Goal: Task Accomplishment & Management: Use online tool/utility

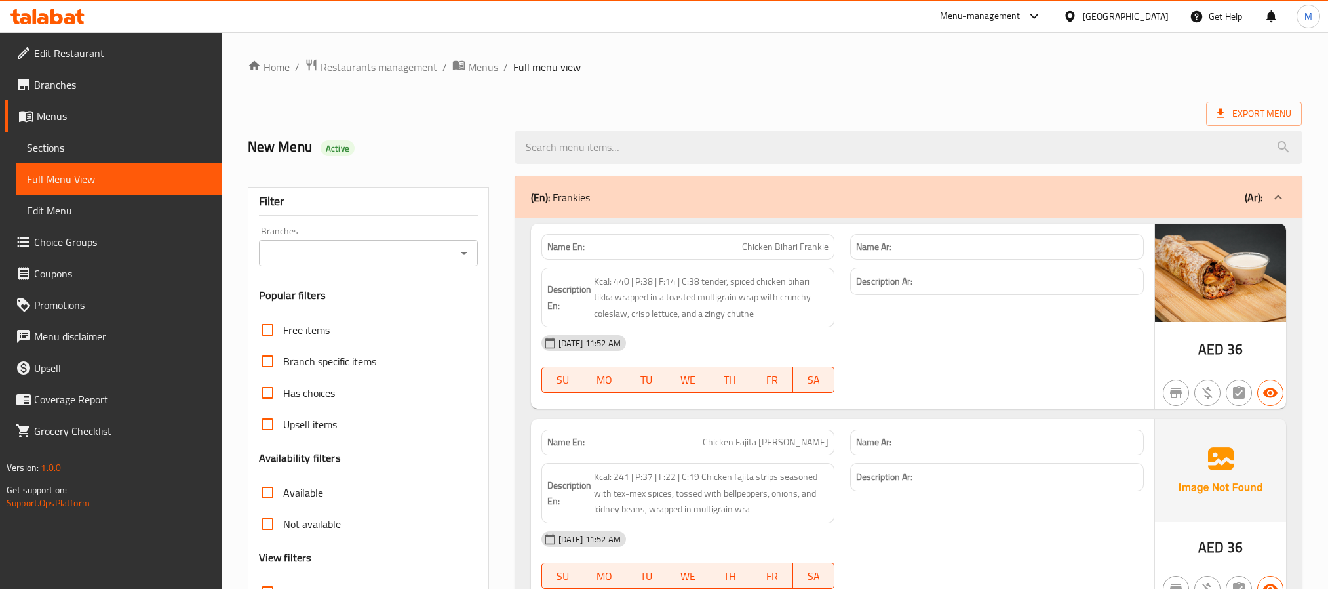
scroll to position [6282, 0]
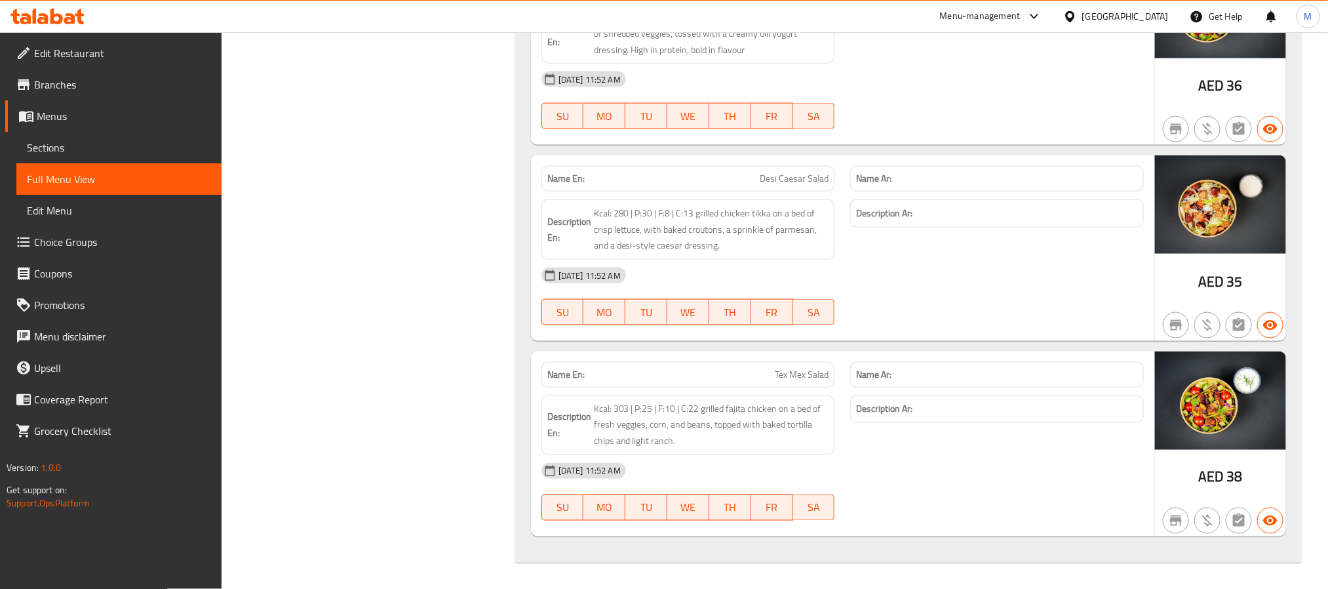
click at [1125, 18] on div "[GEOGRAPHIC_DATA]" at bounding box center [1125, 16] width 87 height 14
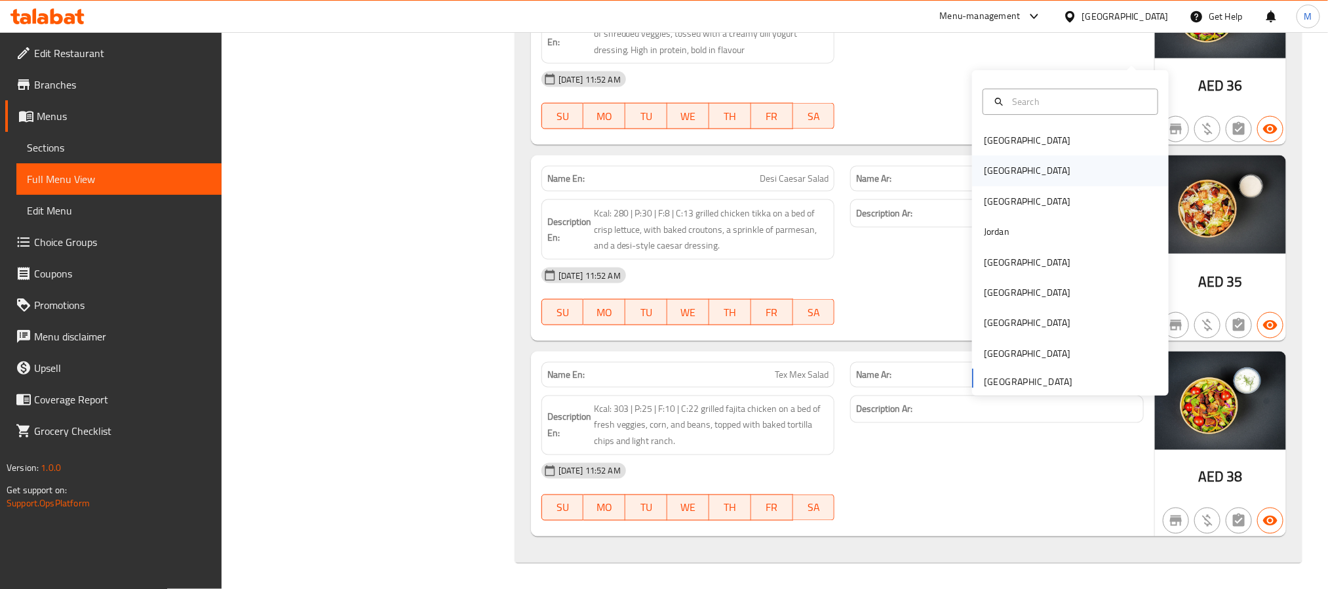
click at [1015, 156] on div "[GEOGRAPHIC_DATA]" at bounding box center [1070, 171] width 197 height 30
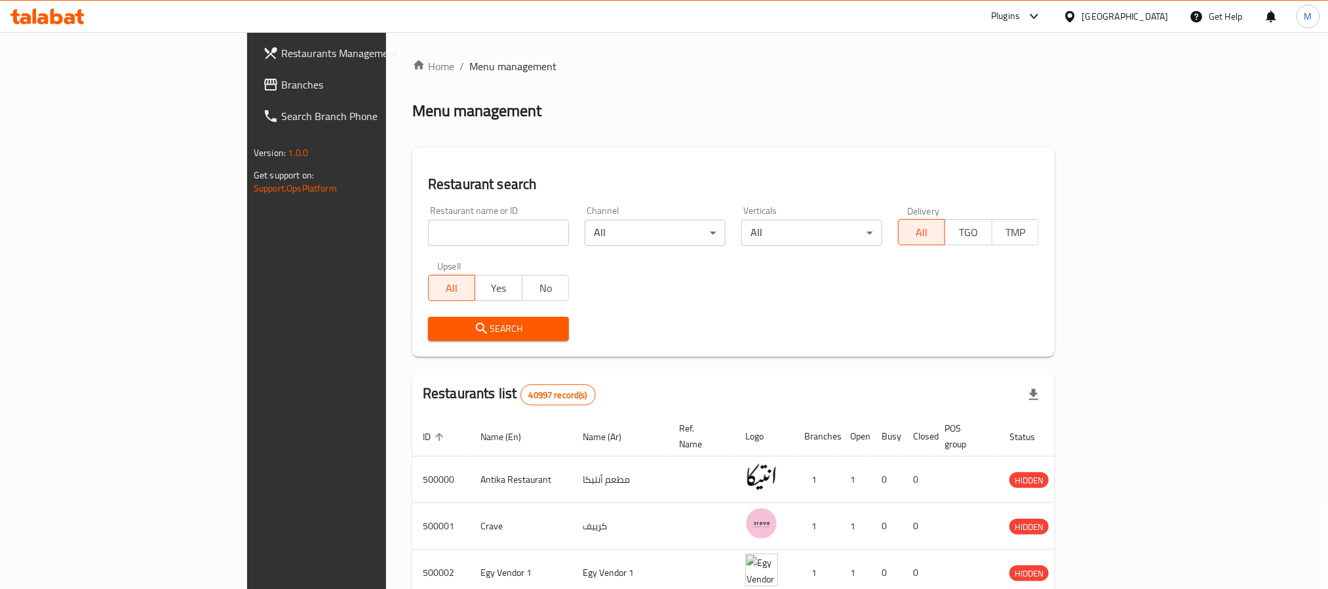
click at [281, 81] on span "Branches" at bounding box center [369, 85] width 177 height 16
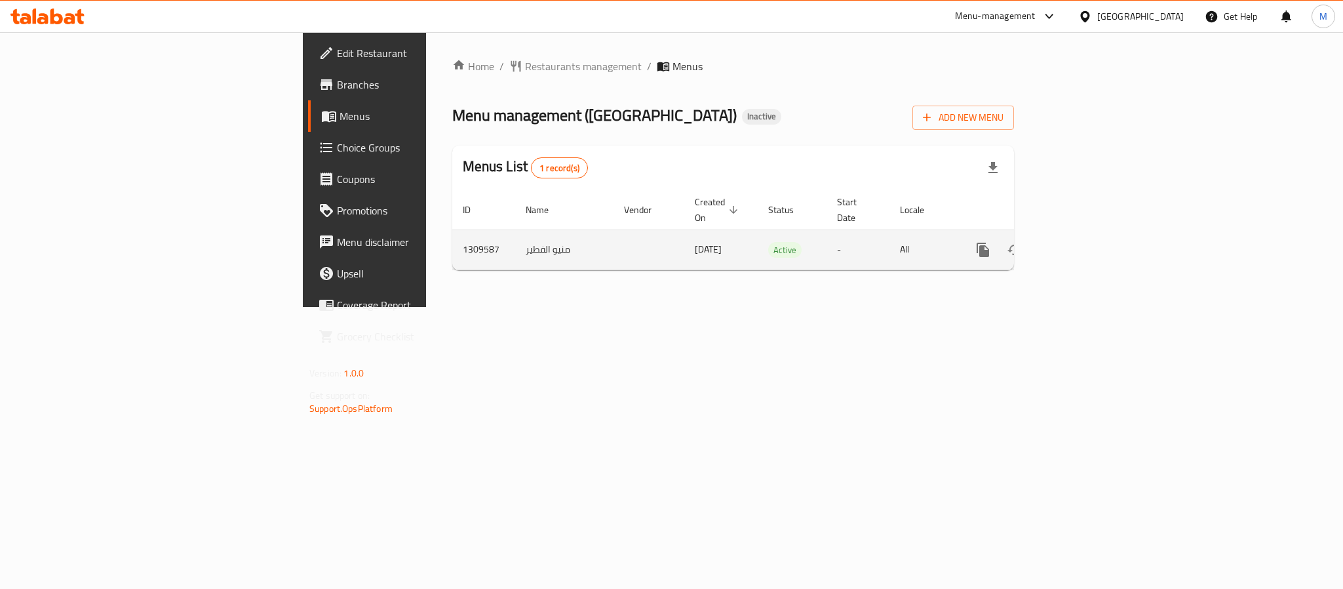
click at [1085, 242] on icon "enhanced table" at bounding box center [1078, 250] width 16 height 16
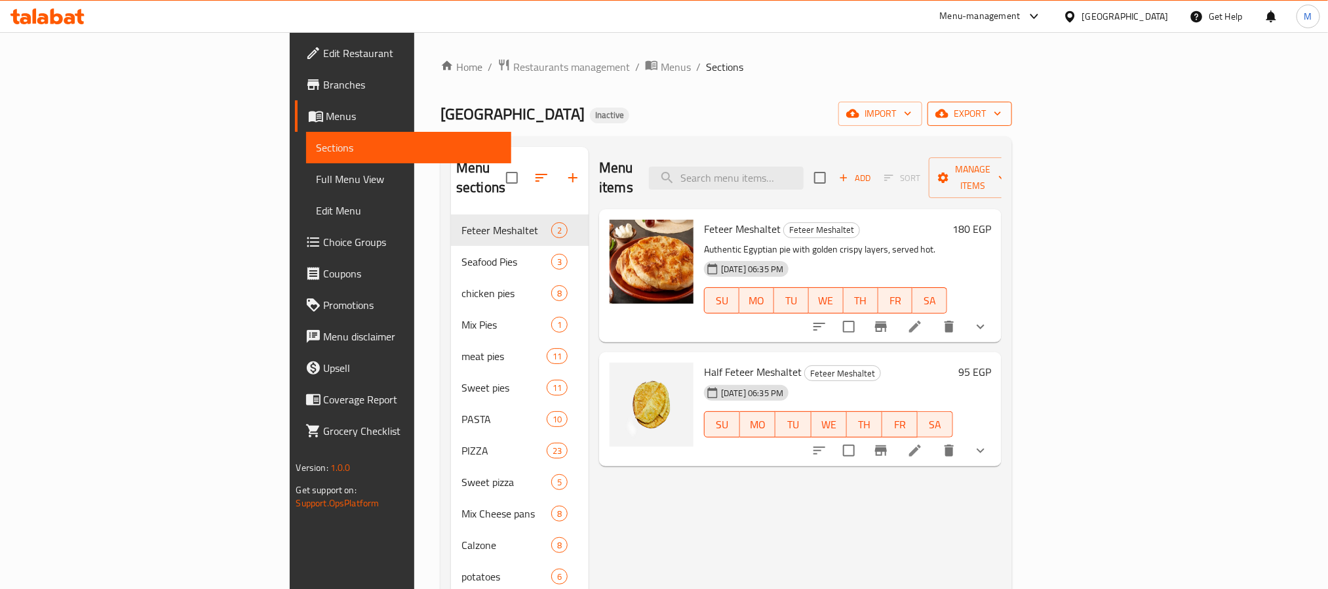
click at [1001, 108] on span "export" at bounding box center [970, 114] width 64 height 16
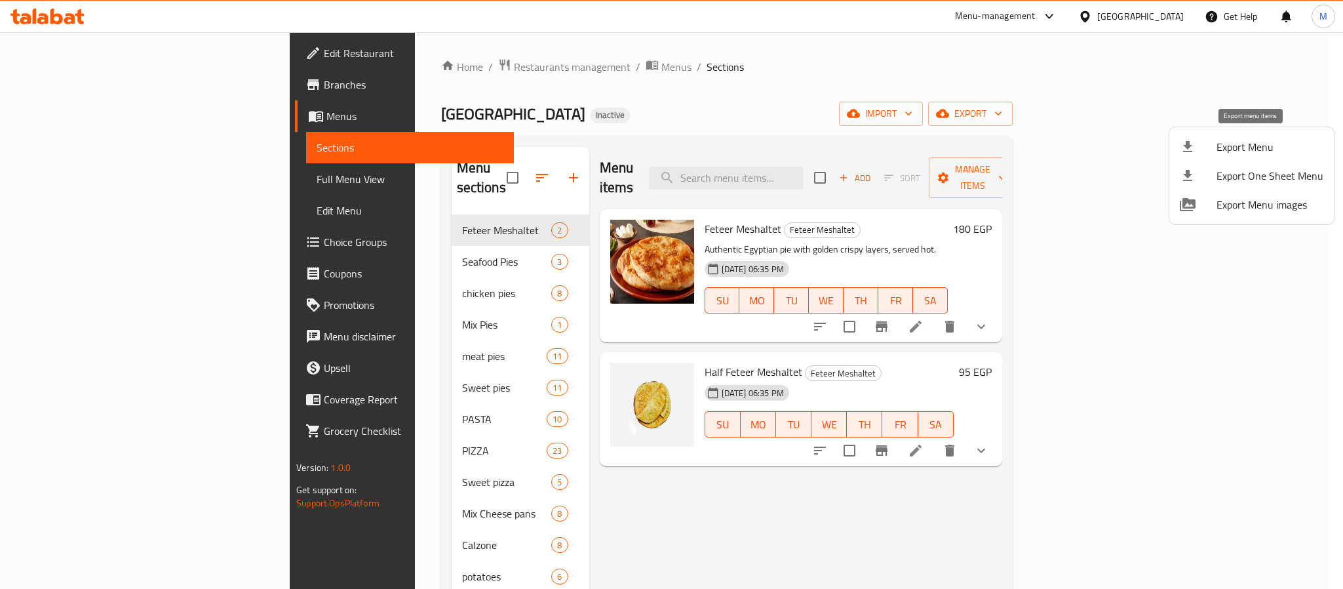
click at [1252, 144] on span "Export Menu" at bounding box center [1269, 147] width 107 height 16
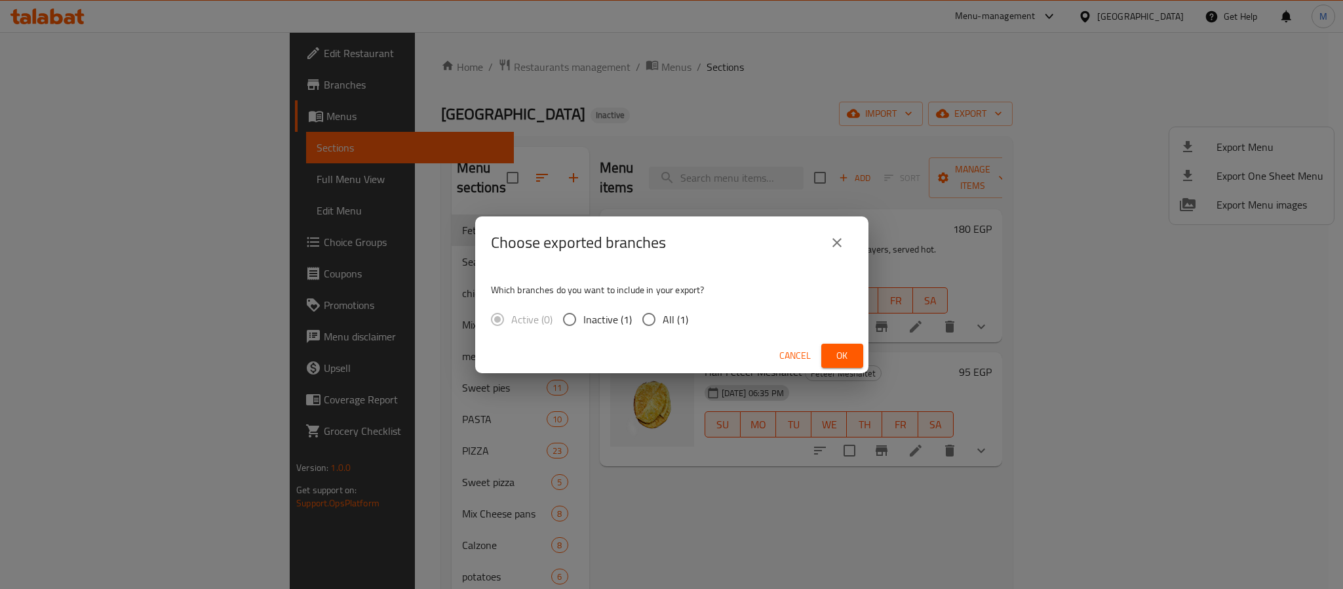
click at [667, 317] on span "All (1)" at bounding box center [676, 319] width 26 height 16
click at [663, 317] on input "All (1)" at bounding box center [649, 319] width 28 height 28
radio input "true"
click at [832, 357] on span "Ok" at bounding box center [842, 355] width 21 height 16
